Goal: Task Accomplishment & Management: Manage account settings

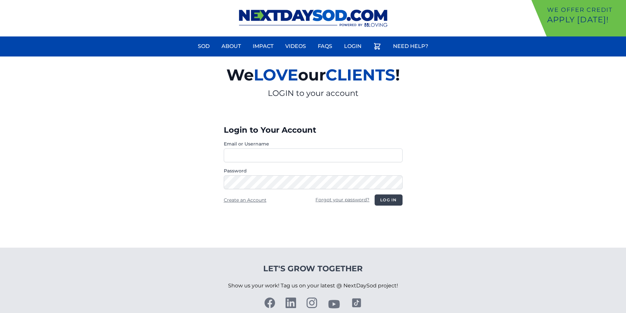
type input "**********"
click at [388, 201] on button "Log in" at bounding box center [388, 199] width 28 height 11
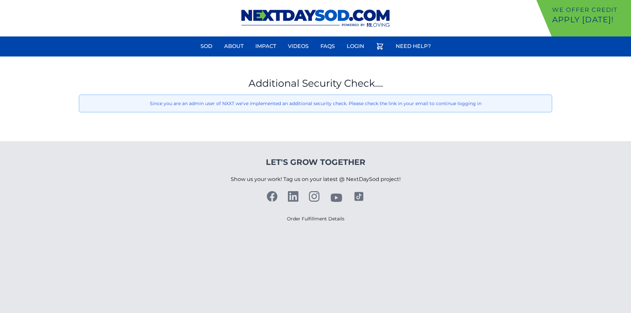
click at [465, 0] on div "We offer Credit Apply [DATE]! Sod About Impact Videos FAQs Need Help? My Account" at bounding box center [315, 18] width 631 height 36
